Goal: Task Accomplishment & Management: Use online tool/utility

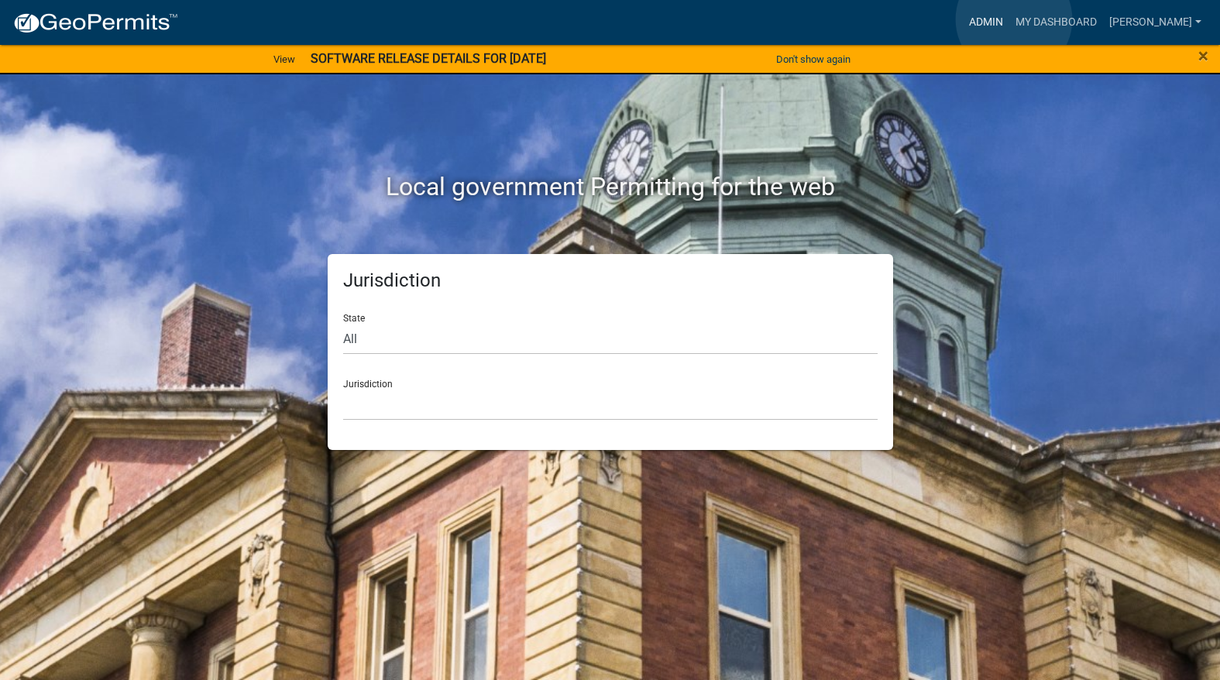
click at [1010, 19] on link "Admin" at bounding box center [986, 22] width 46 height 29
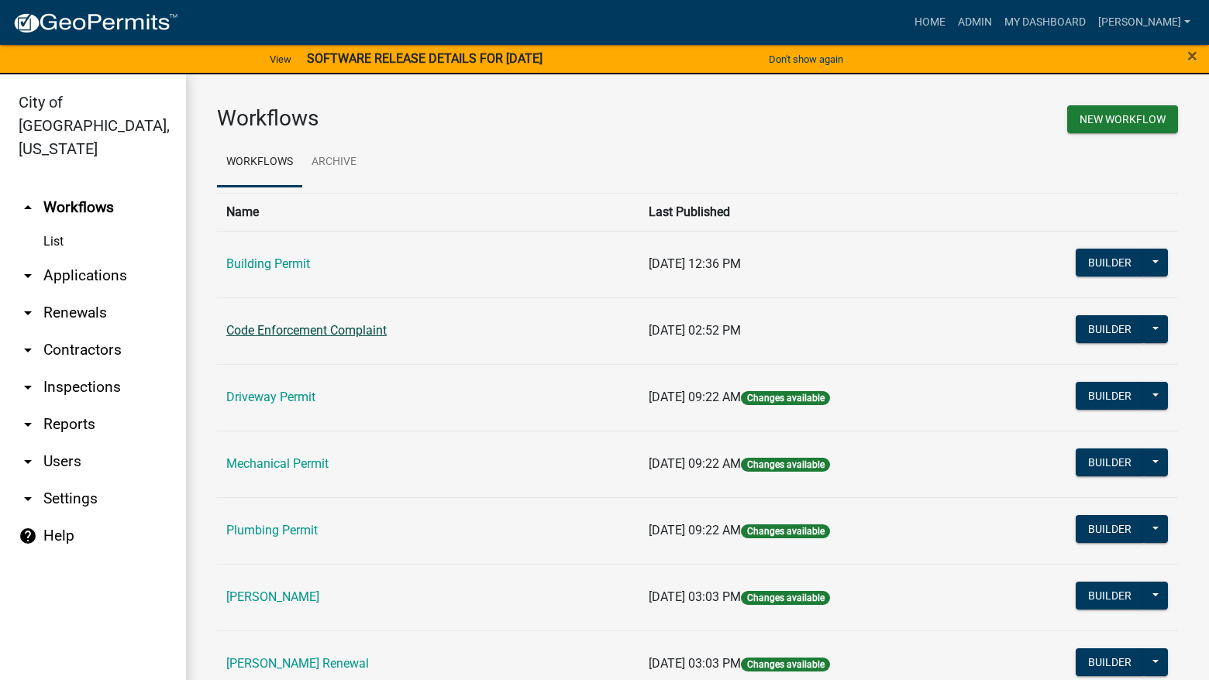
click at [363, 332] on link "Code Enforcement Complaint" at bounding box center [306, 330] width 160 height 15
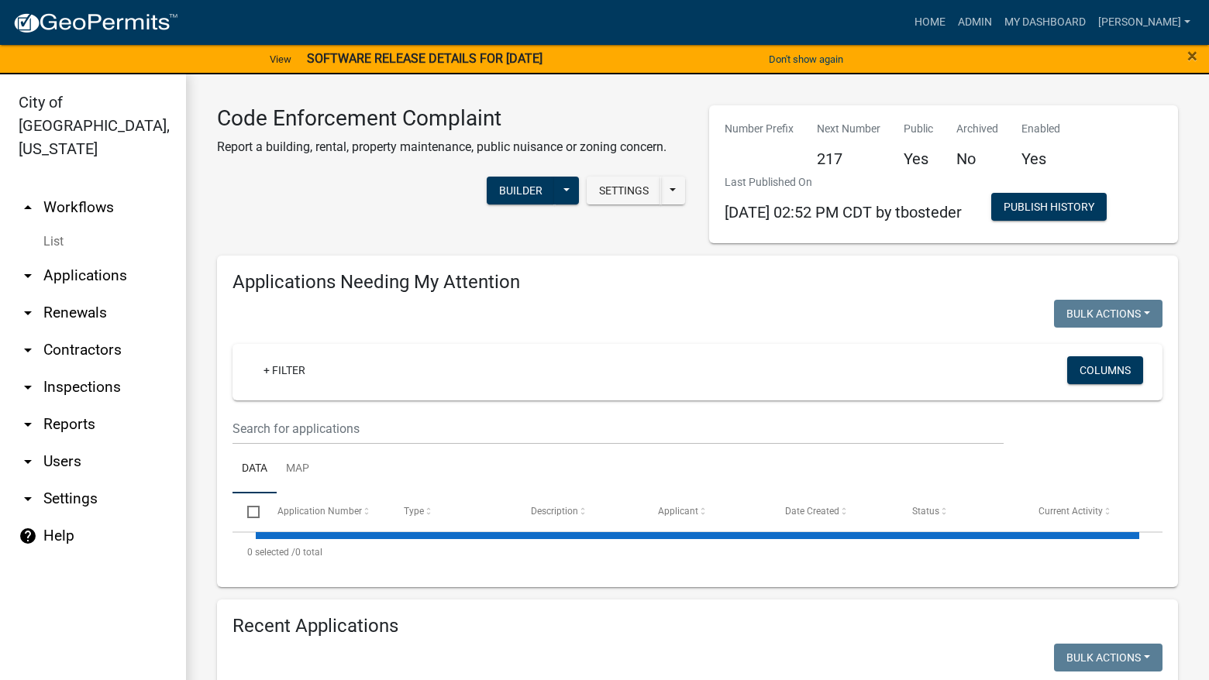
select select "3: 100"
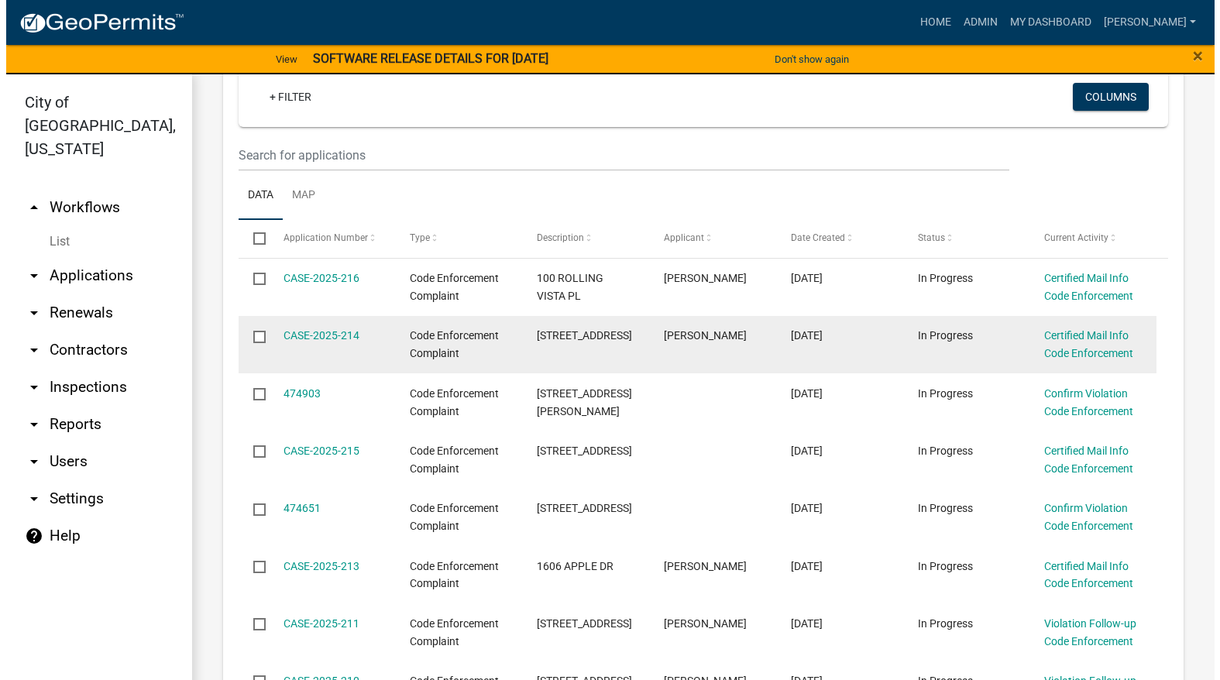
scroll to position [310, 0]
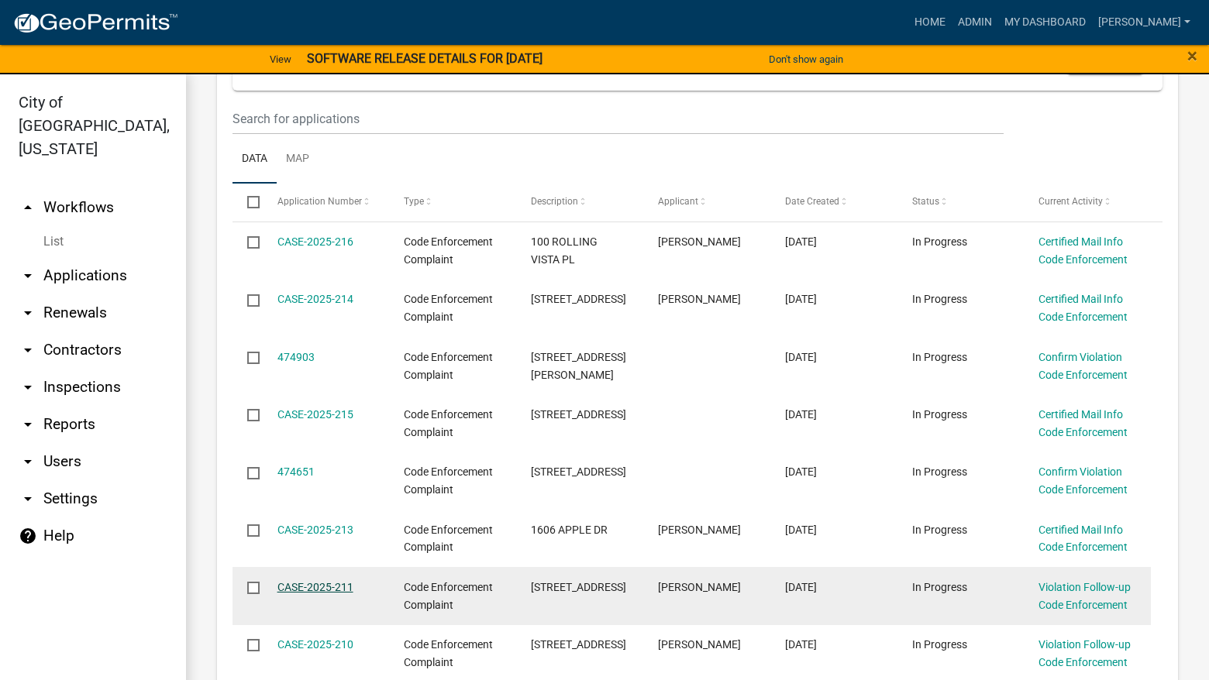
click at [312, 587] on link "CASE-2025-211" at bounding box center [315, 587] width 76 height 12
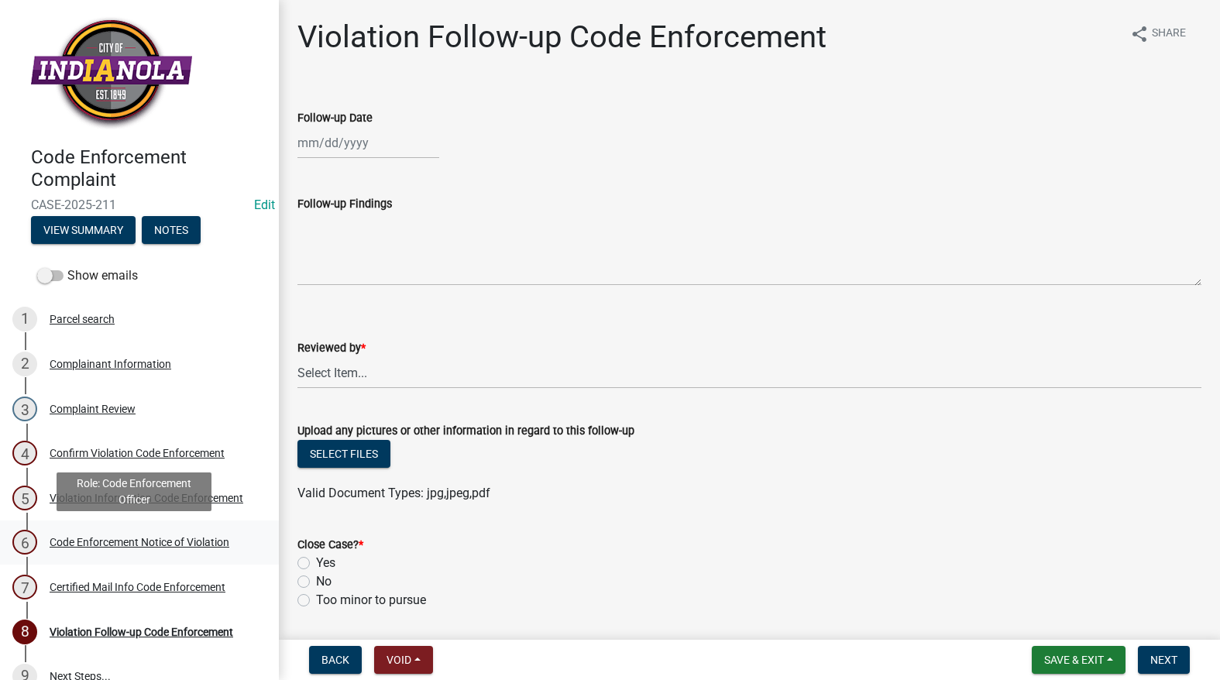
click at [114, 542] on div "Code Enforcement Notice of Violation" at bounding box center [140, 542] width 180 height 11
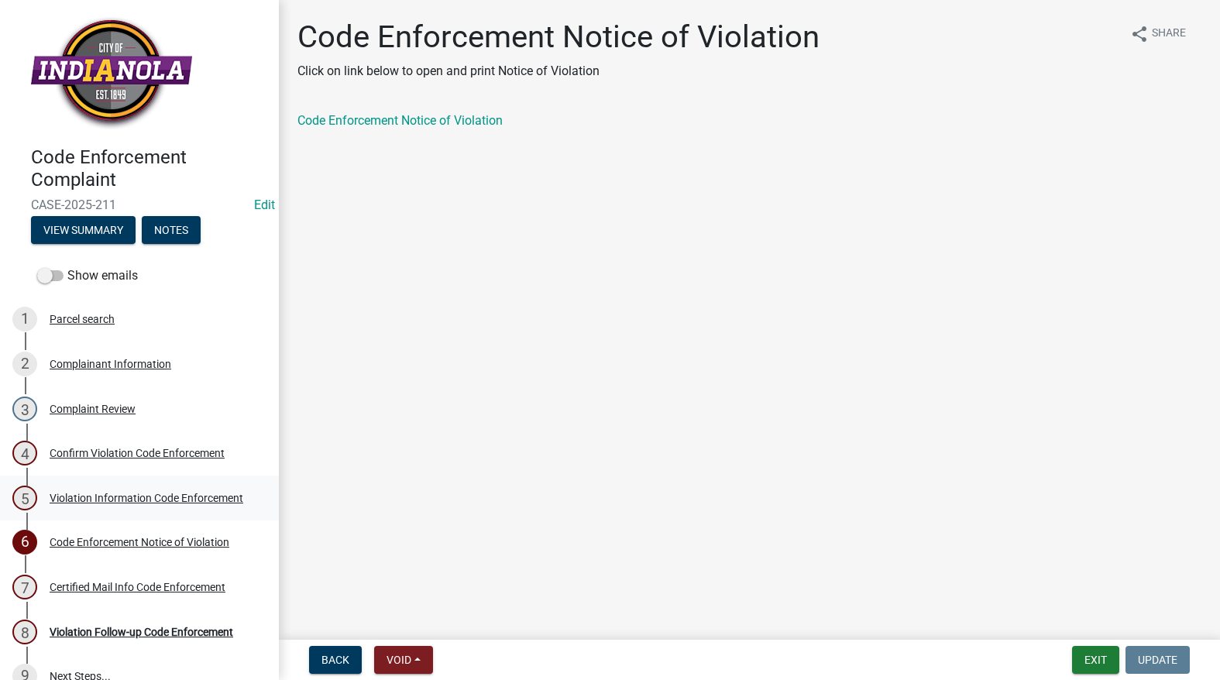
click at [87, 486] on div "5 Violation Information Code Enforcement" at bounding box center [133, 498] width 242 height 25
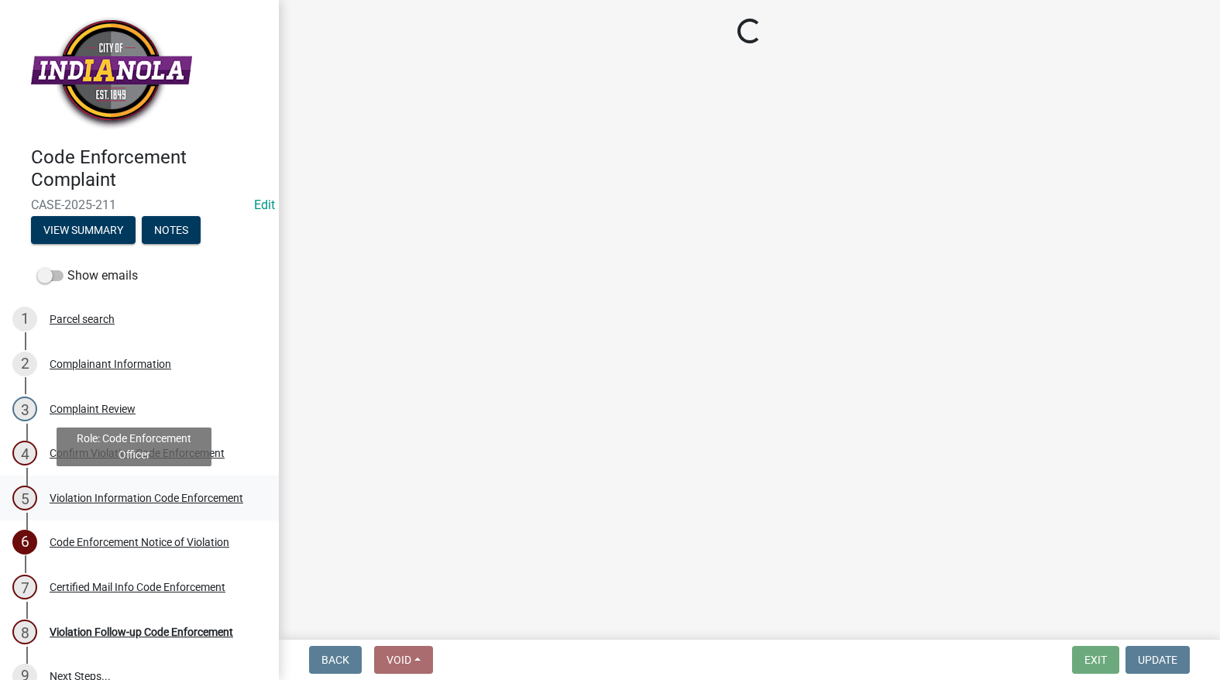
select select "90f24476-4bfd-40de-b340-4f29c833af21"
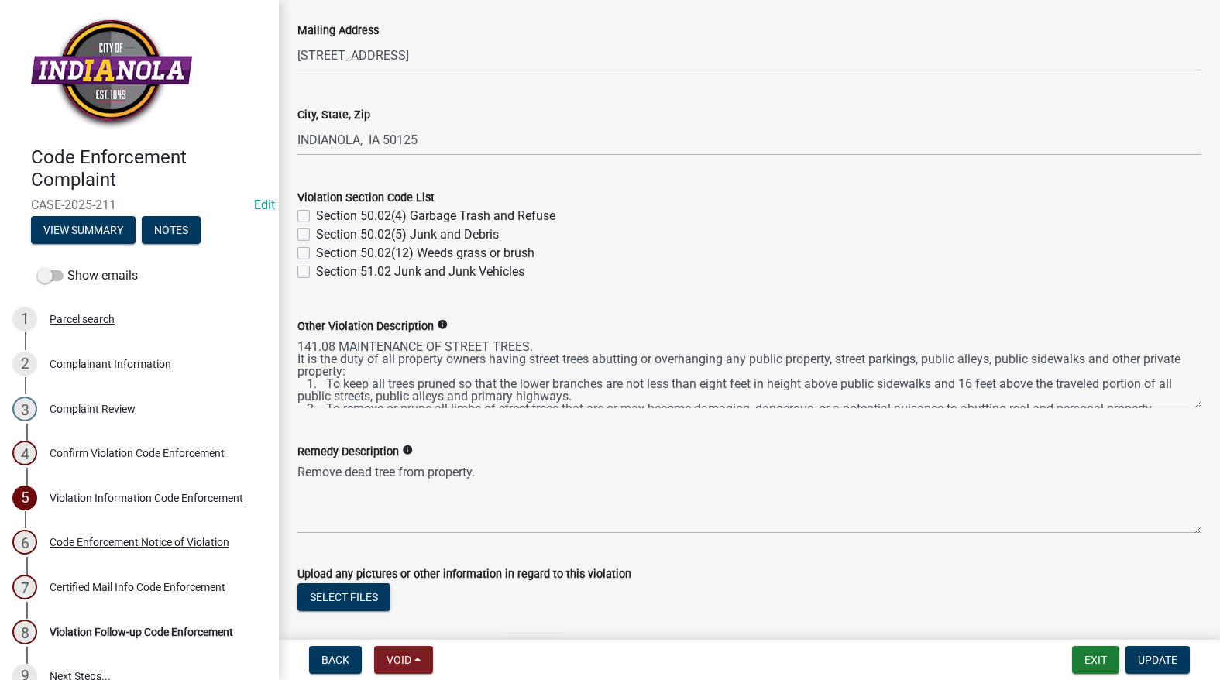
scroll to position [618, 0]
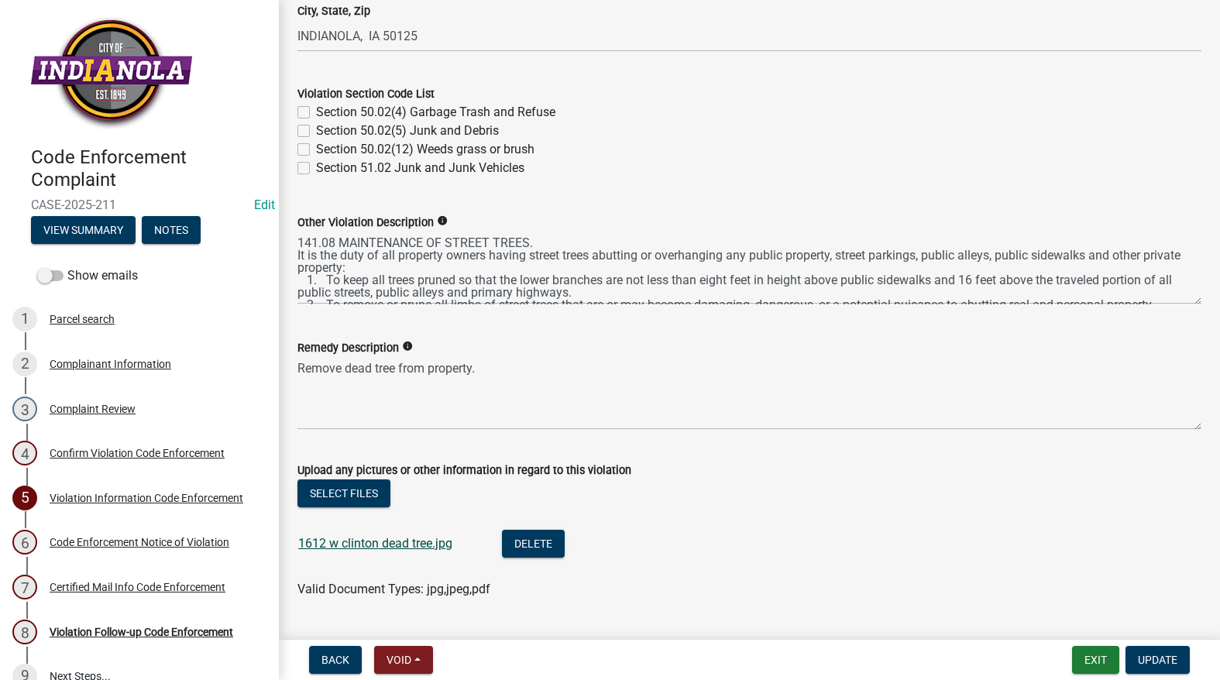
click at [418, 541] on link "1612 w clinton dead tree.jpg" at bounding box center [375, 543] width 154 height 15
